Goal: Information Seeking & Learning: Learn about a topic

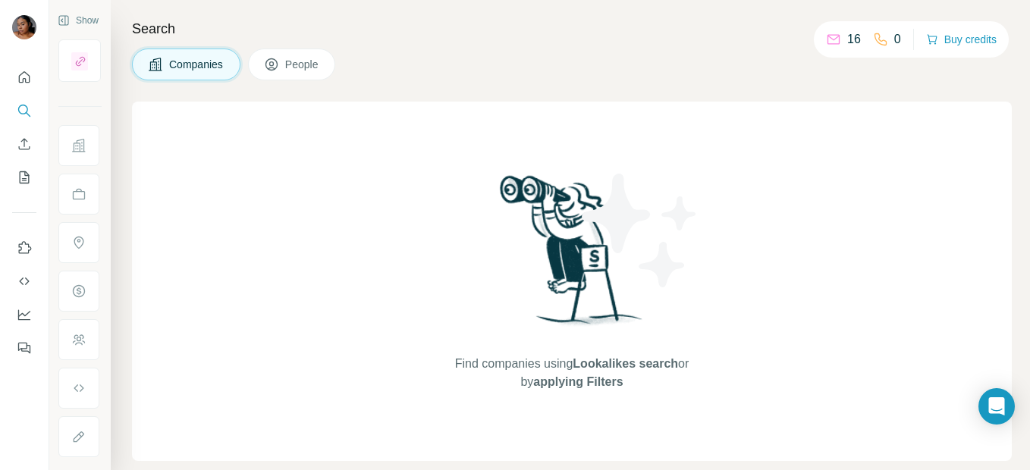
click at [196, 58] on span "Companies" at bounding box center [196, 64] width 55 height 15
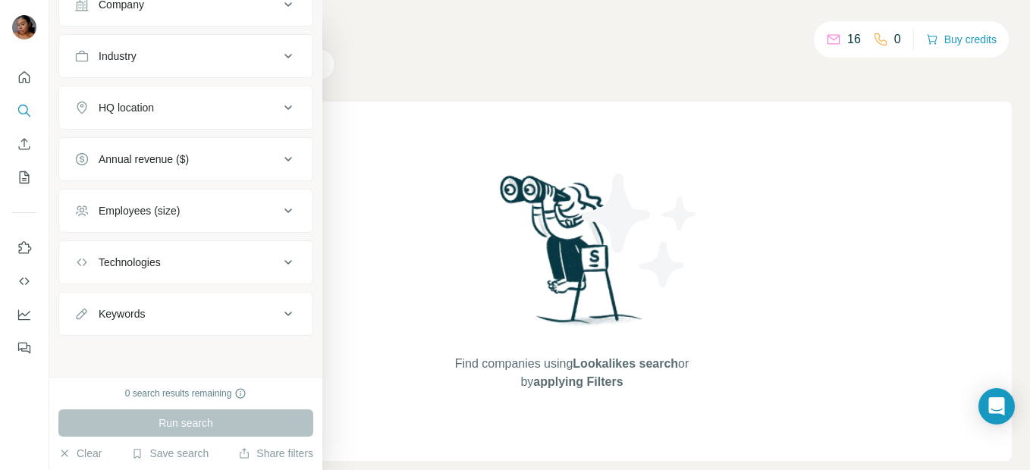
scroll to position [140, 0]
click at [202, 221] on button "Employees (size)" at bounding box center [185, 209] width 253 height 36
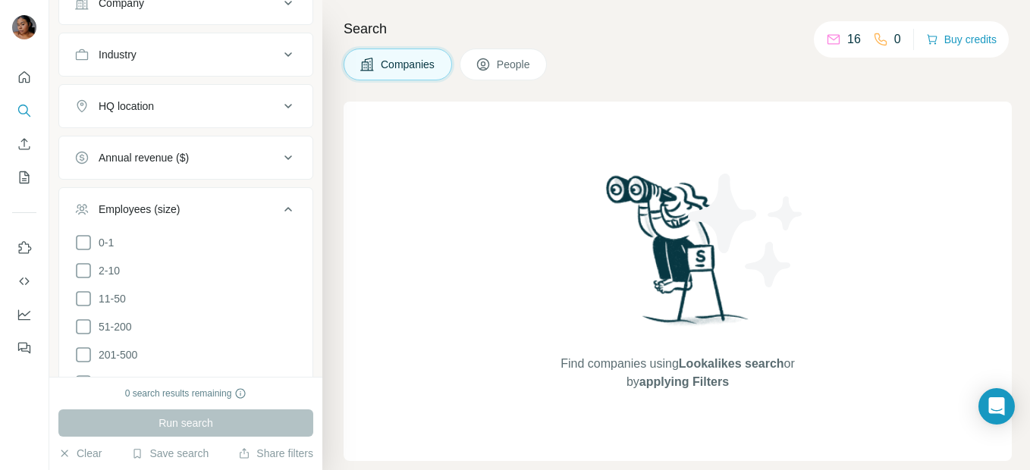
click at [206, 209] on div "Employees (size)" at bounding box center [176, 209] width 205 height 15
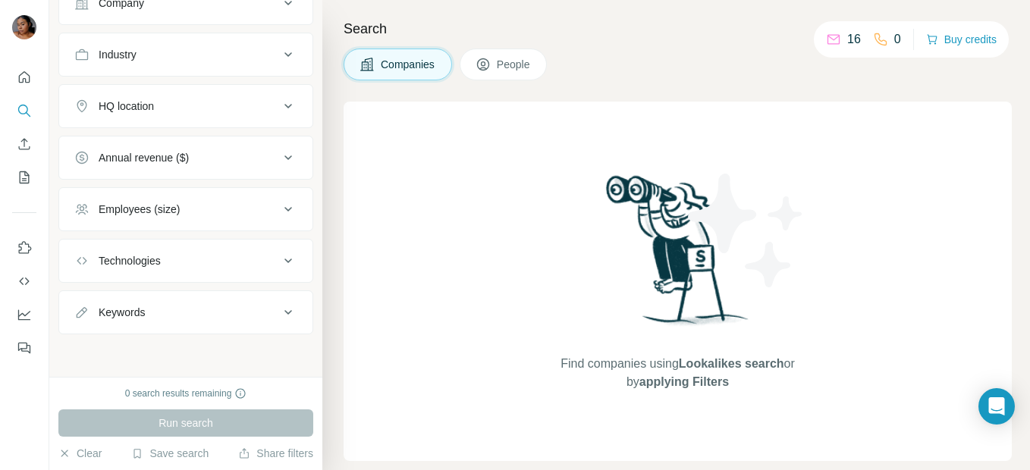
scroll to position [64, 0]
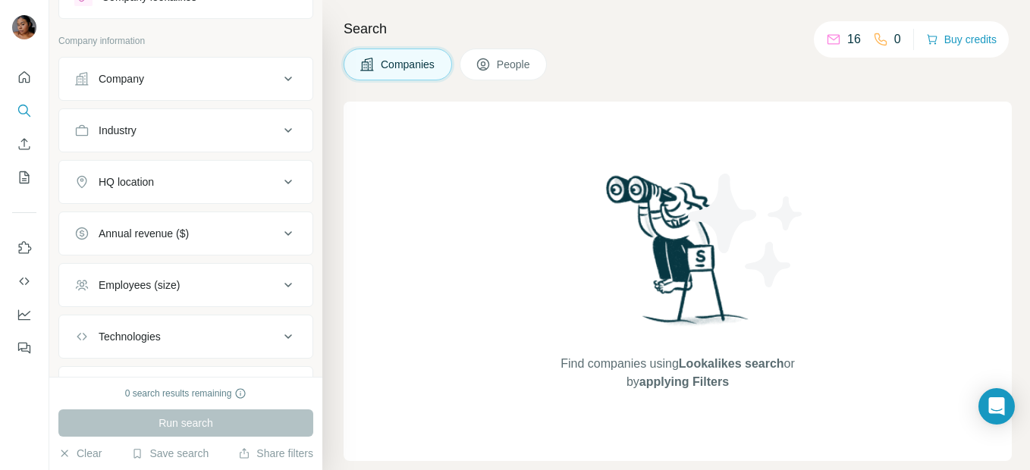
click at [225, 178] on div "HQ location" at bounding box center [176, 181] width 205 height 15
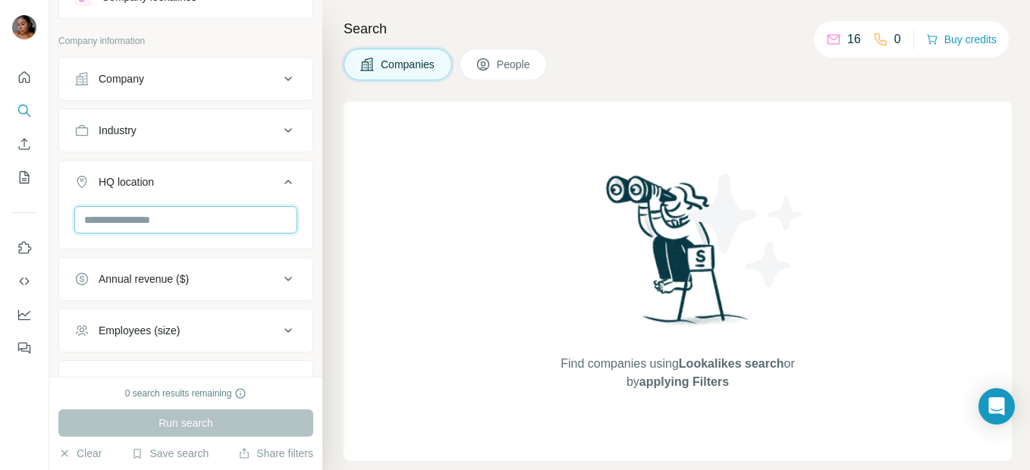
click at [214, 215] on input "text" at bounding box center [185, 219] width 223 height 27
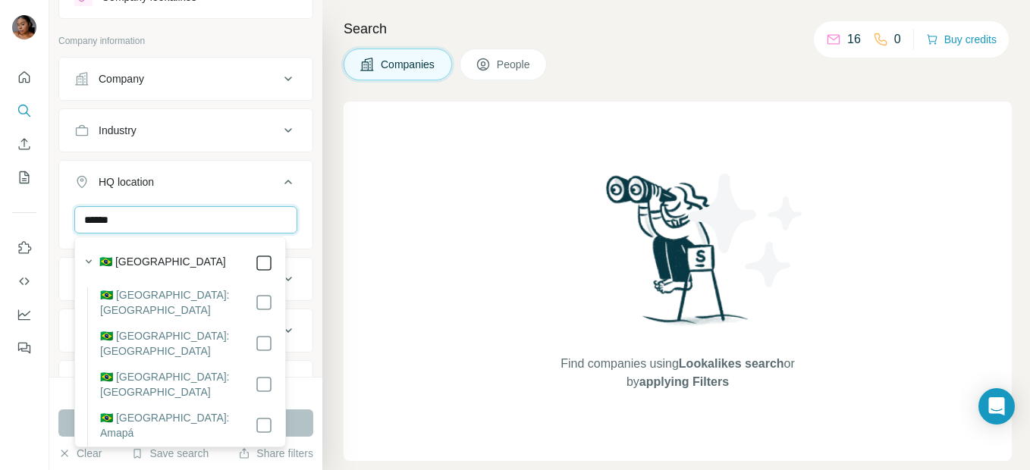
type input "******"
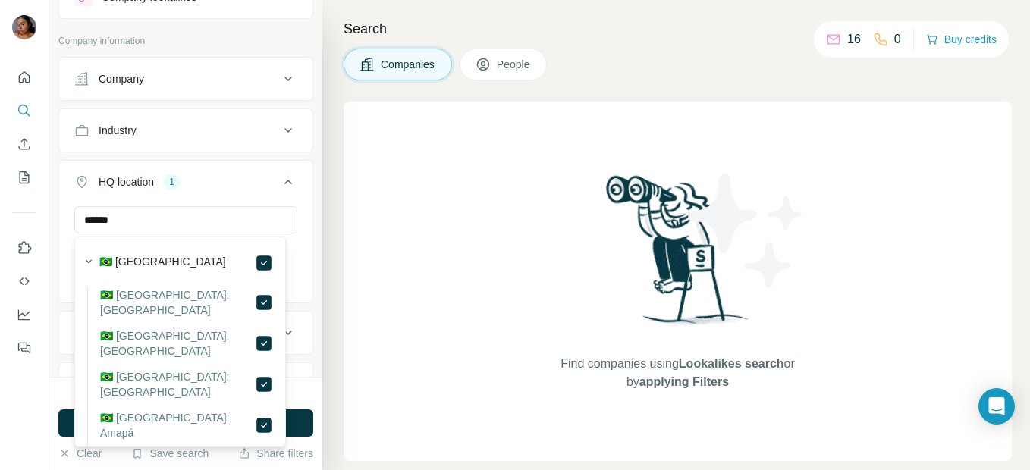
click at [269, 200] on button "HQ location 1" at bounding box center [185, 185] width 253 height 42
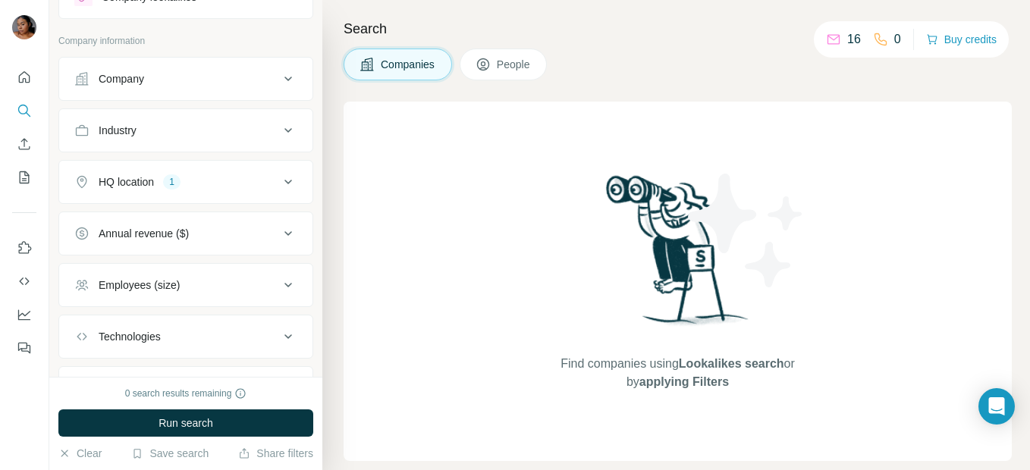
click at [267, 226] on div "Annual revenue ($)" at bounding box center [176, 233] width 205 height 15
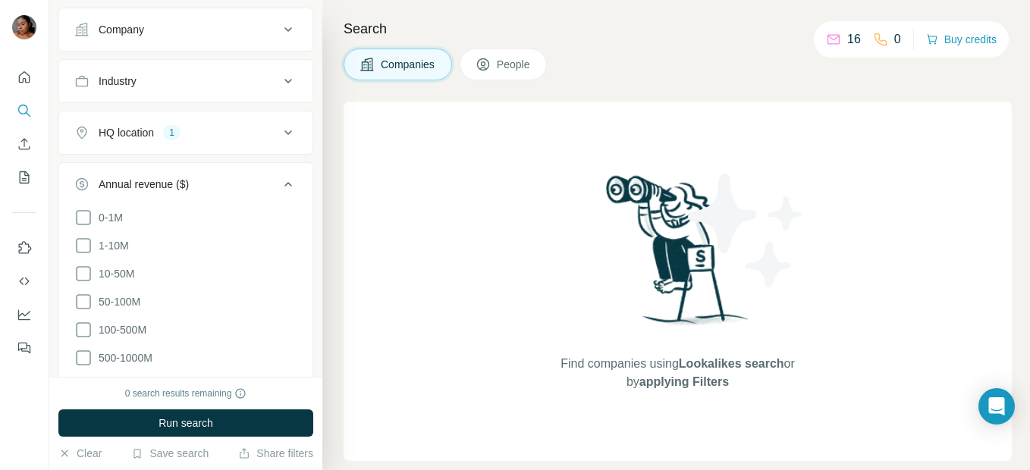
scroll to position [140, 0]
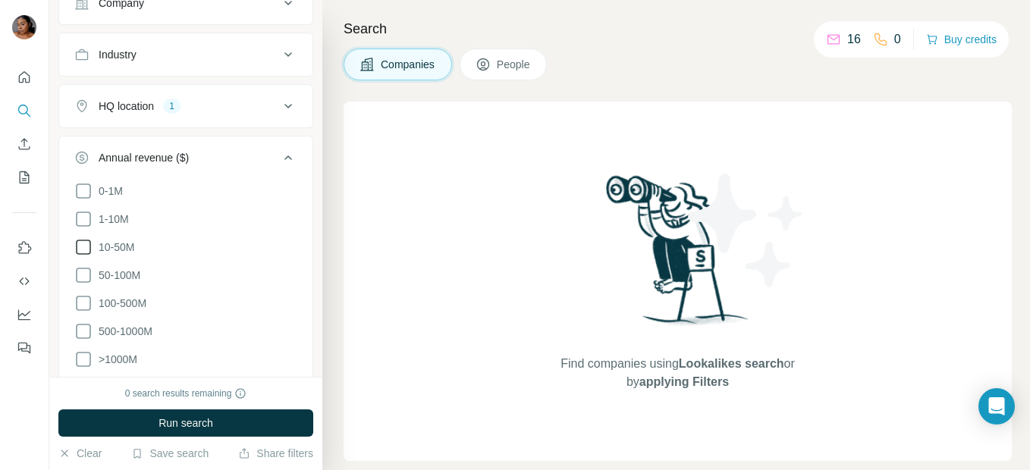
click at [122, 244] on span "10-50M" at bounding box center [114, 247] width 42 height 15
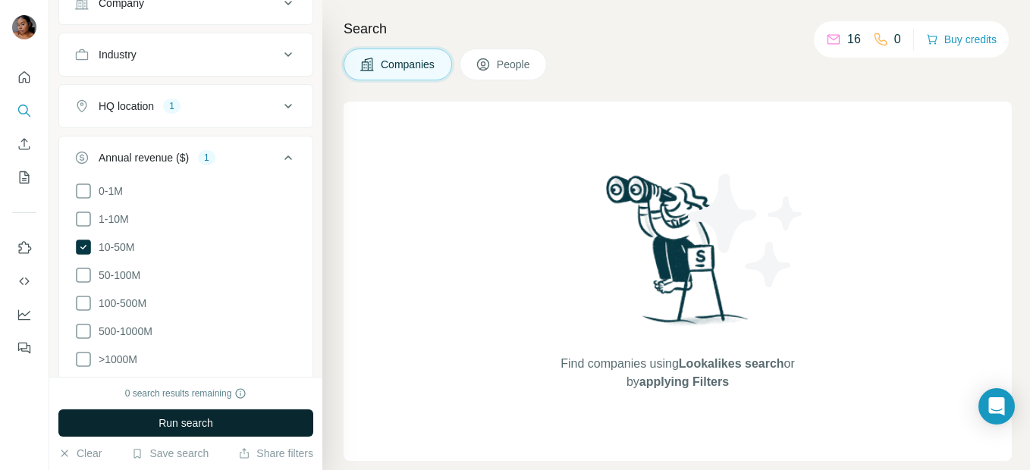
click at [212, 417] on span "Run search" at bounding box center [186, 423] width 55 height 15
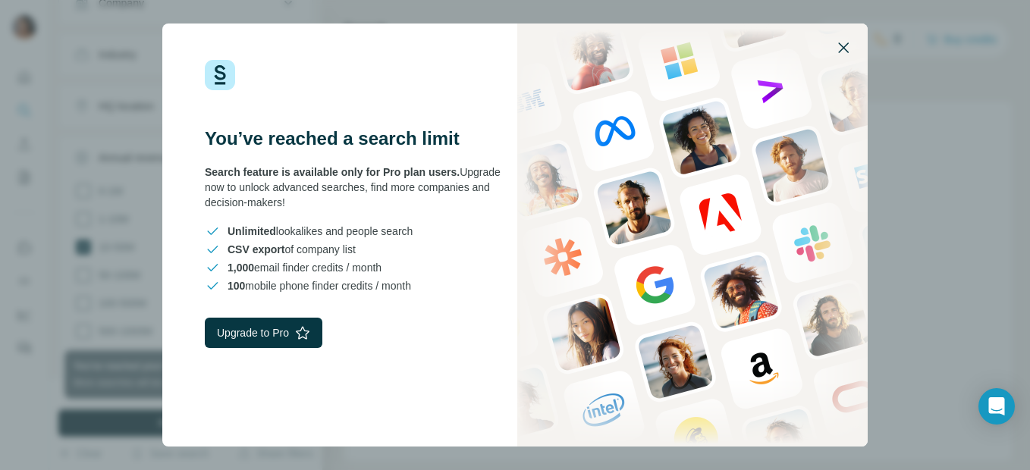
click at [842, 52] on icon "button" at bounding box center [844, 48] width 18 height 18
